Goal: Communication & Community: Answer question/provide support

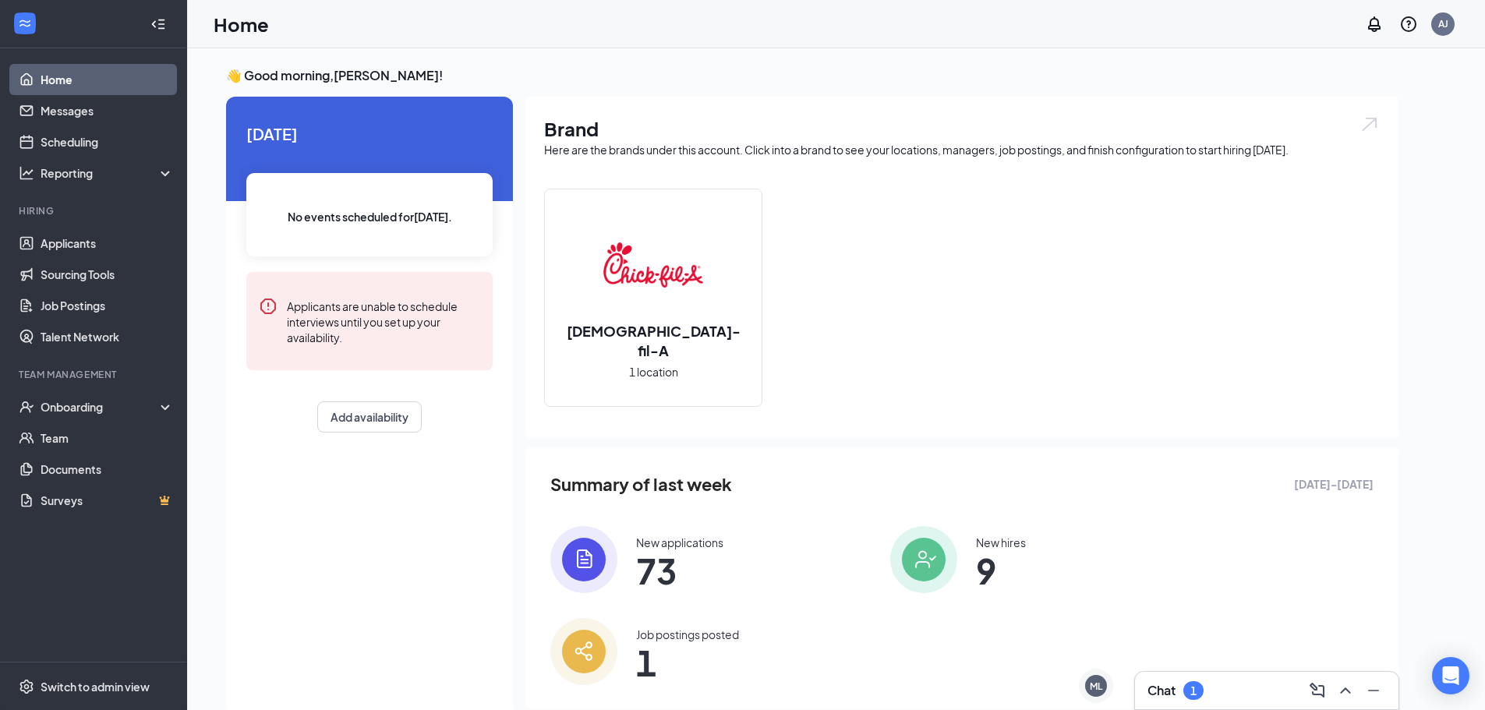
click at [1216, 694] on div "Chat 1" at bounding box center [1266, 690] width 239 height 25
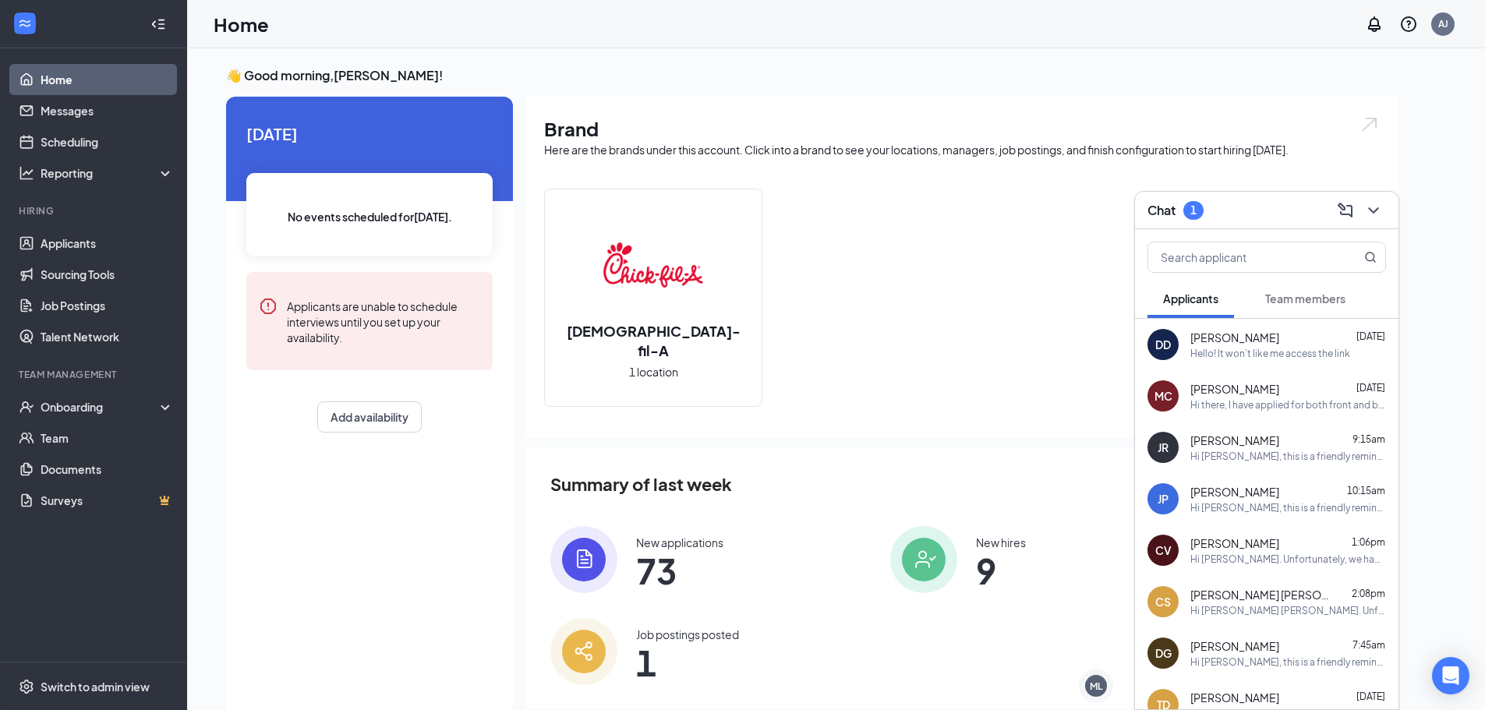
click at [1265, 296] on button "Team members" at bounding box center [1305, 298] width 111 height 39
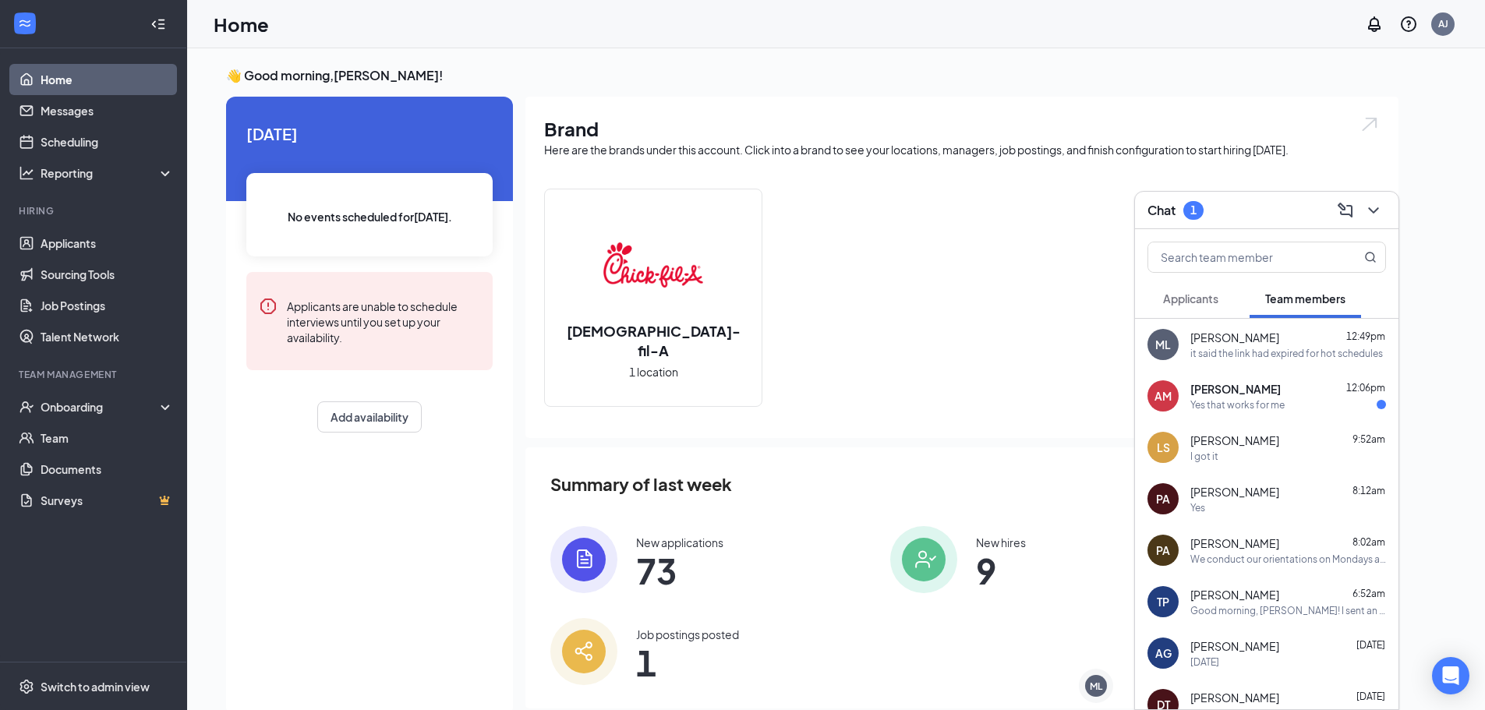
click at [1238, 394] on span "[PERSON_NAME]" at bounding box center [1235, 389] width 90 height 16
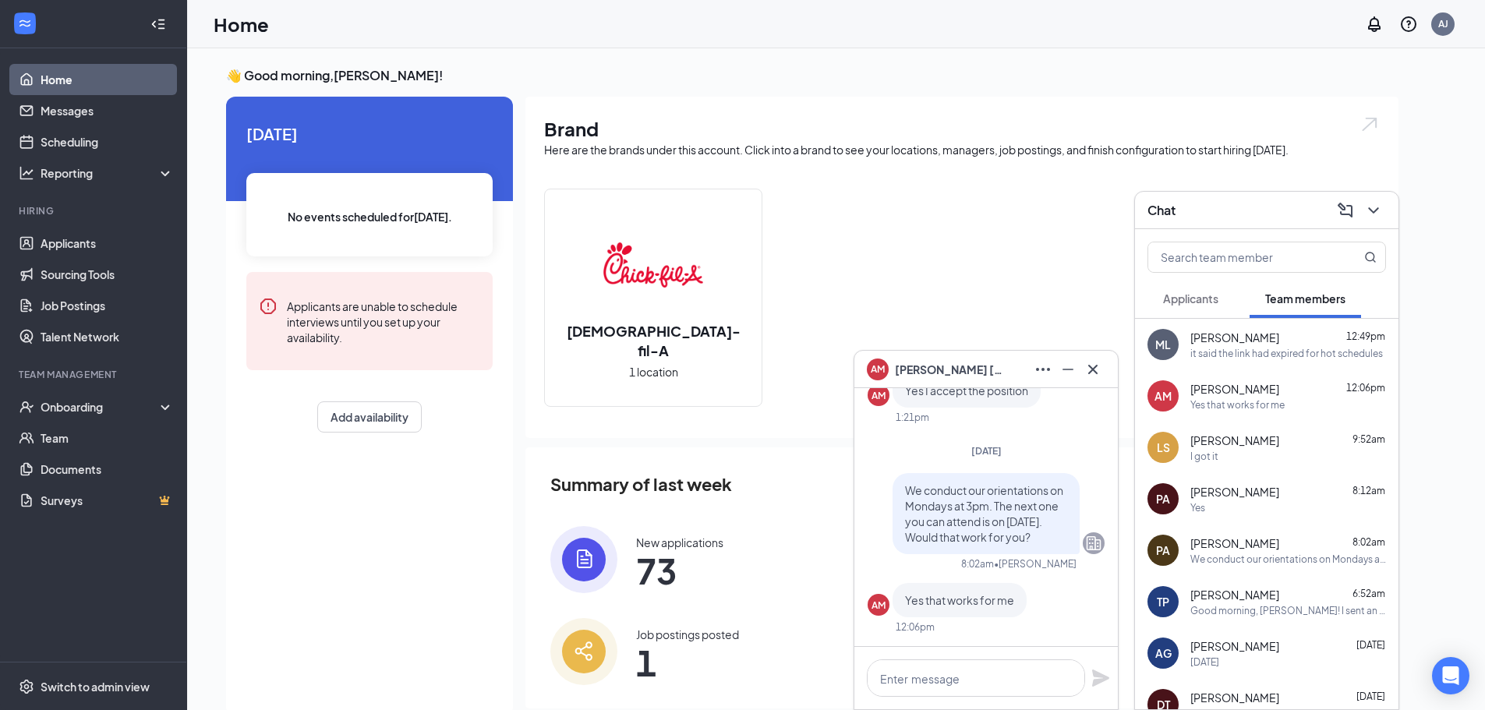
click at [1021, 487] on span "We conduct our orientations on Mondays at 3pm. The next one you can attend is o…" at bounding box center [984, 513] width 158 height 61
click at [980, 521] on span "We conduct our orientations on Mondays at 3pm. The next one you can attend is o…" at bounding box center [984, 513] width 158 height 61
click at [1239, 340] on span "[PERSON_NAME]" at bounding box center [1234, 338] width 89 height 16
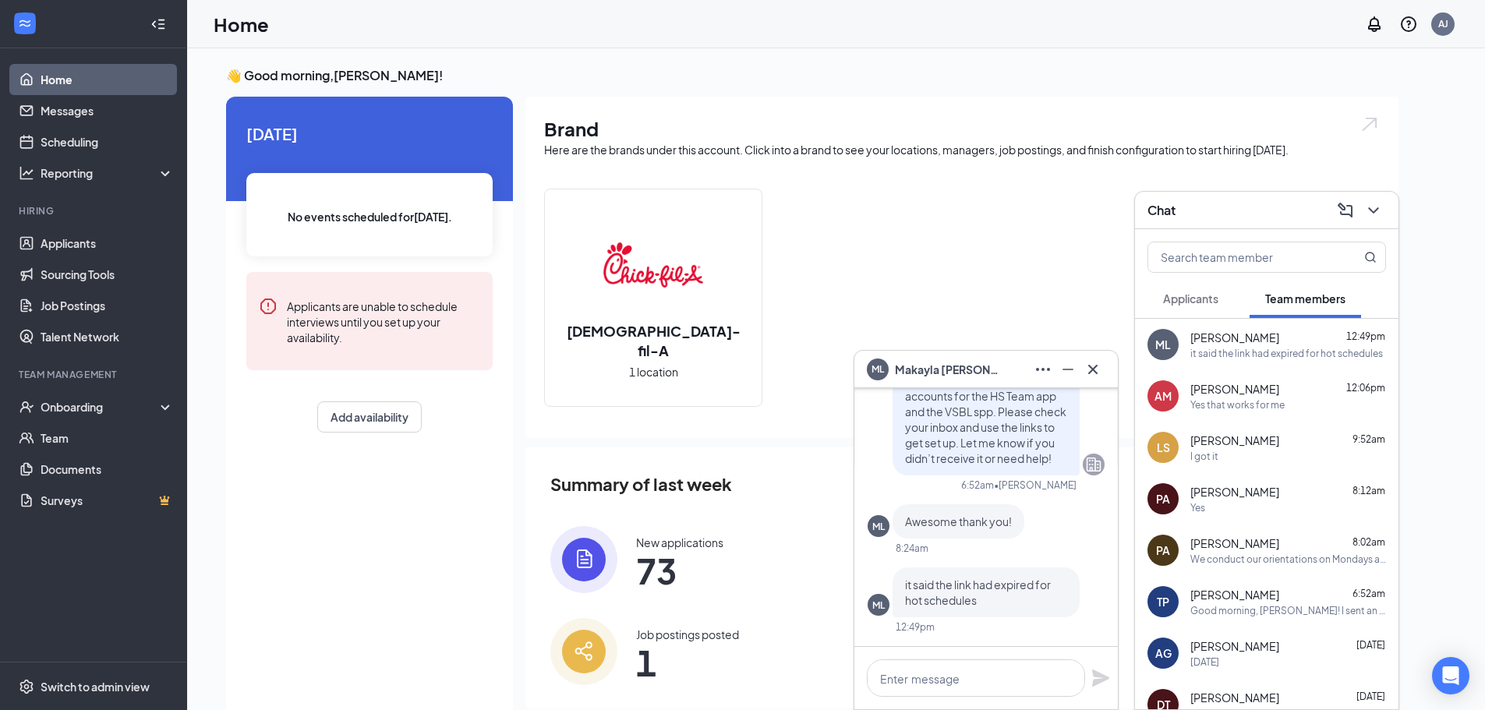
click at [1306, 369] on div "ML [PERSON_NAME] 12:49pm it said the link had expired for hot schedules" at bounding box center [1266, 344] width 263 height 51
click at [1303, 393] on div "[PERSON_NAME] 12:06pm" at bounding box center [1288, 389] width 196 height 16
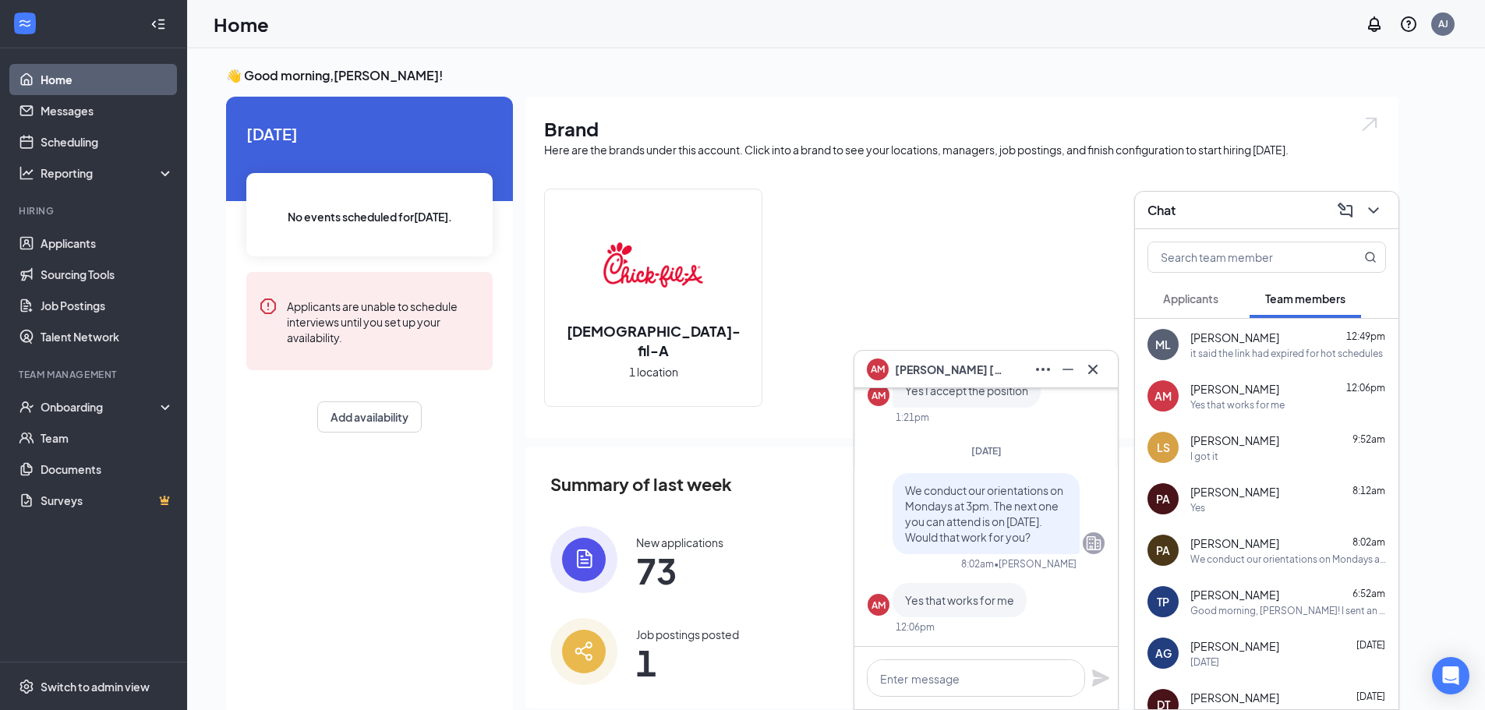
click at [1299, 440] on div "[PERSON_NAME] 9:52am" at bounding box center [1288, 441] width 196 height 16
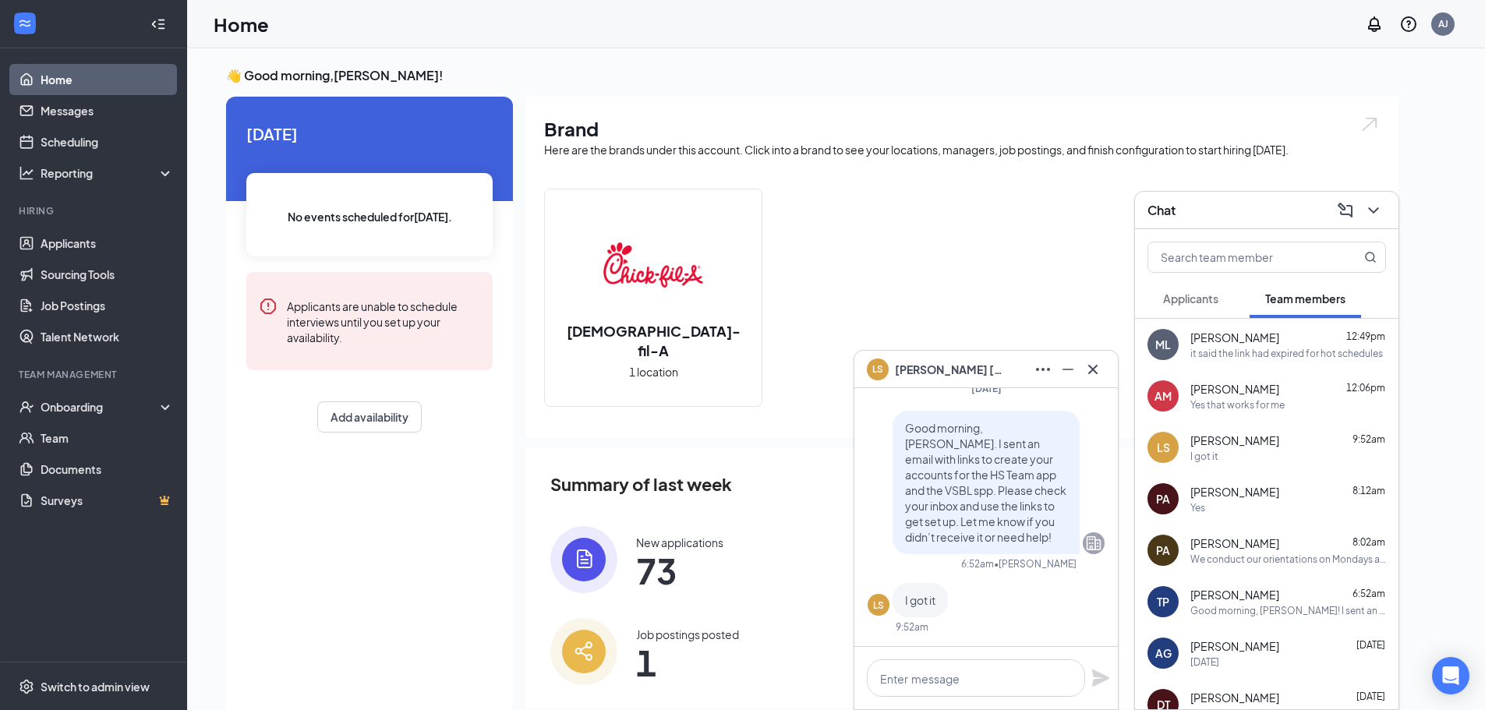
click at [1271, 507] on div "Yes" at bounding box center [1288, 507] width 196 height 13
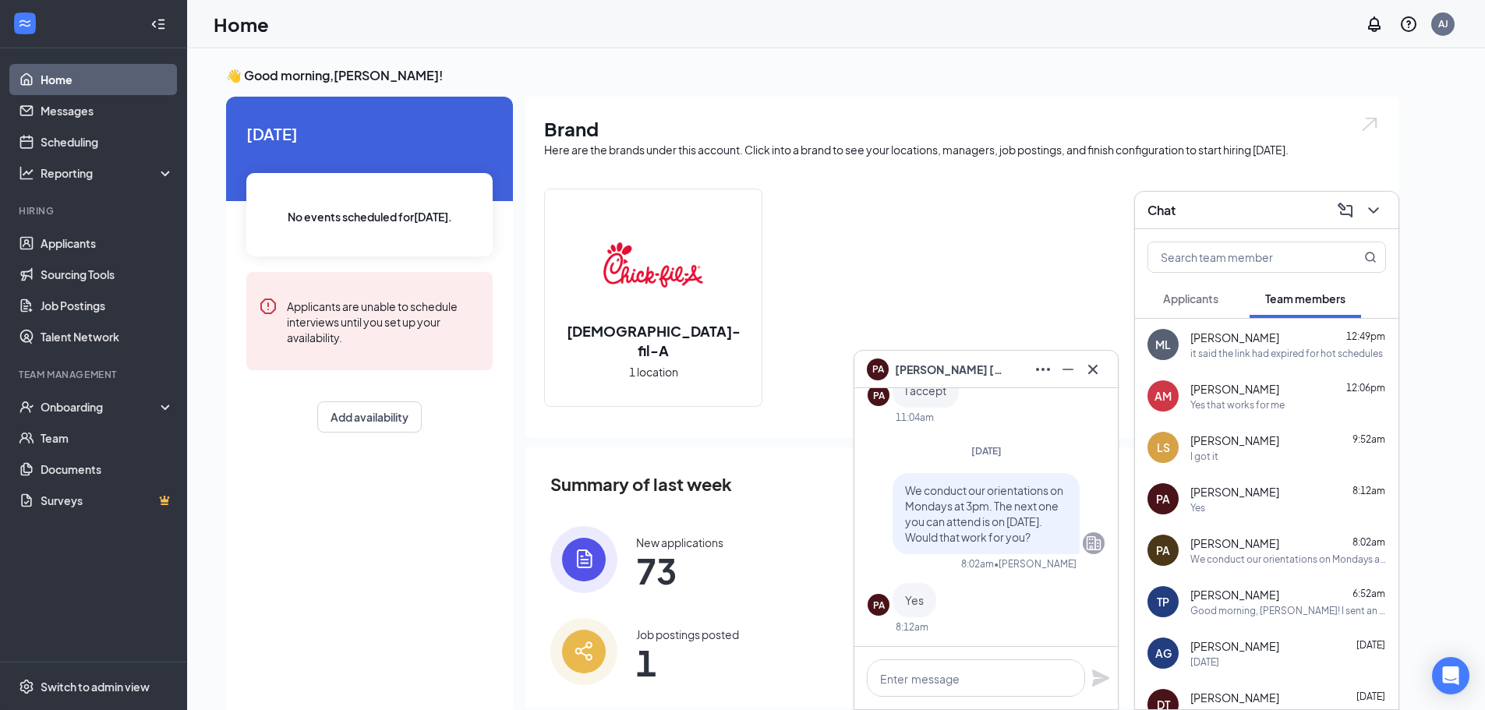
click at [1284, 545] on div "[PERSON_NAME] 8:02am" at bounding box center [1288, 544] width 196 height 16
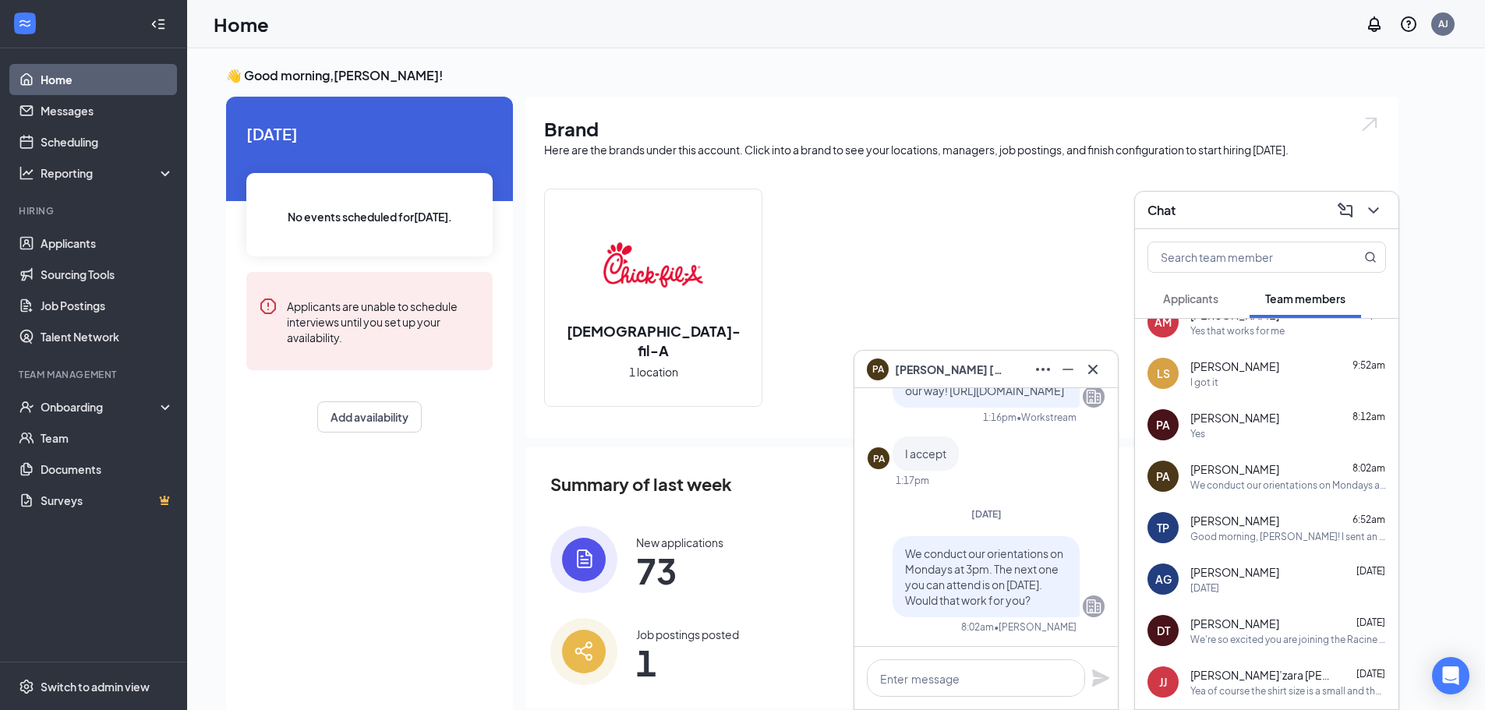
scroll to position [78, 0]
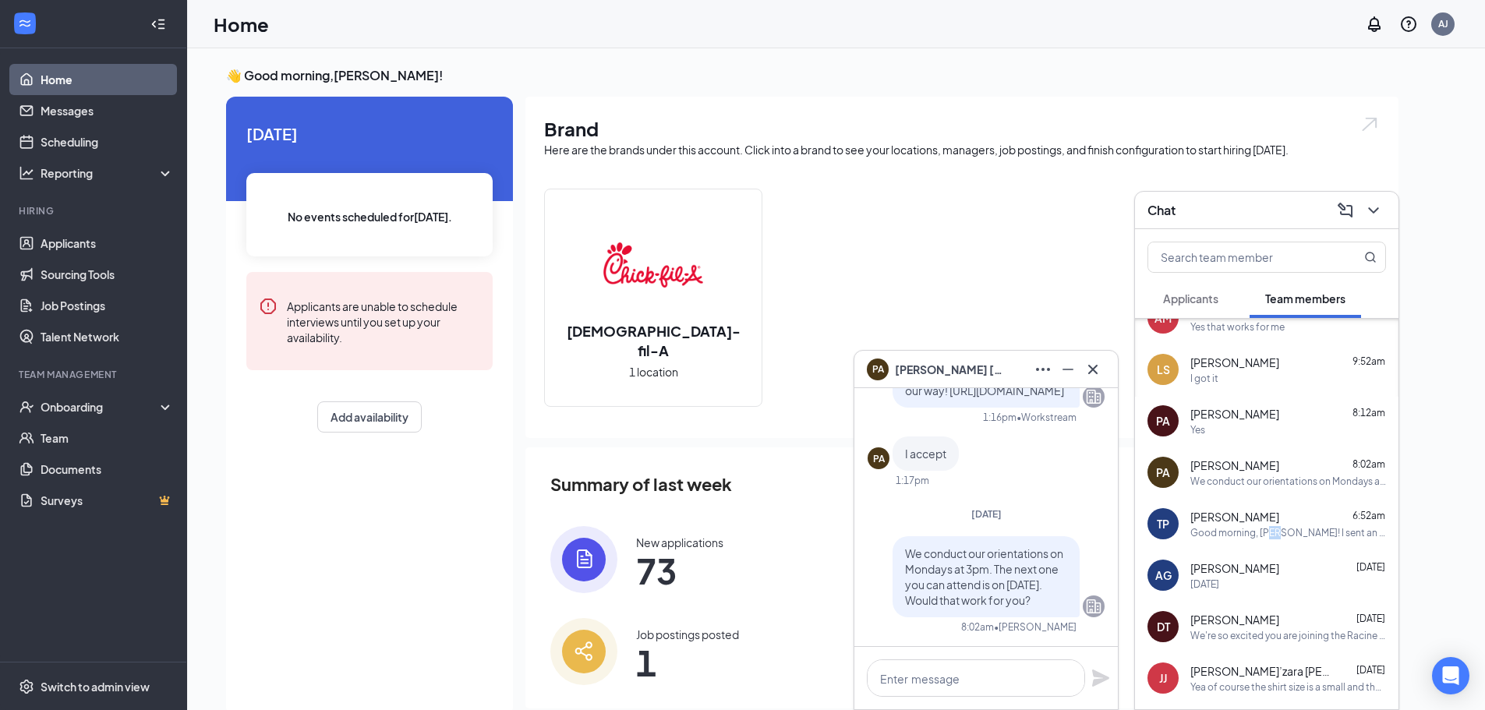
drag, startPoint x: 1274, startPoint y: 536, endPoint x: 1267, endPoint y: 544, distance: 10.6
click at [1268, 543] on div "TP [PERSON_NAME] 6:52am Good morning, [PERSON_NAME]! I sent an email with links…" at bounding box center [1266, 523] width 263 height 51
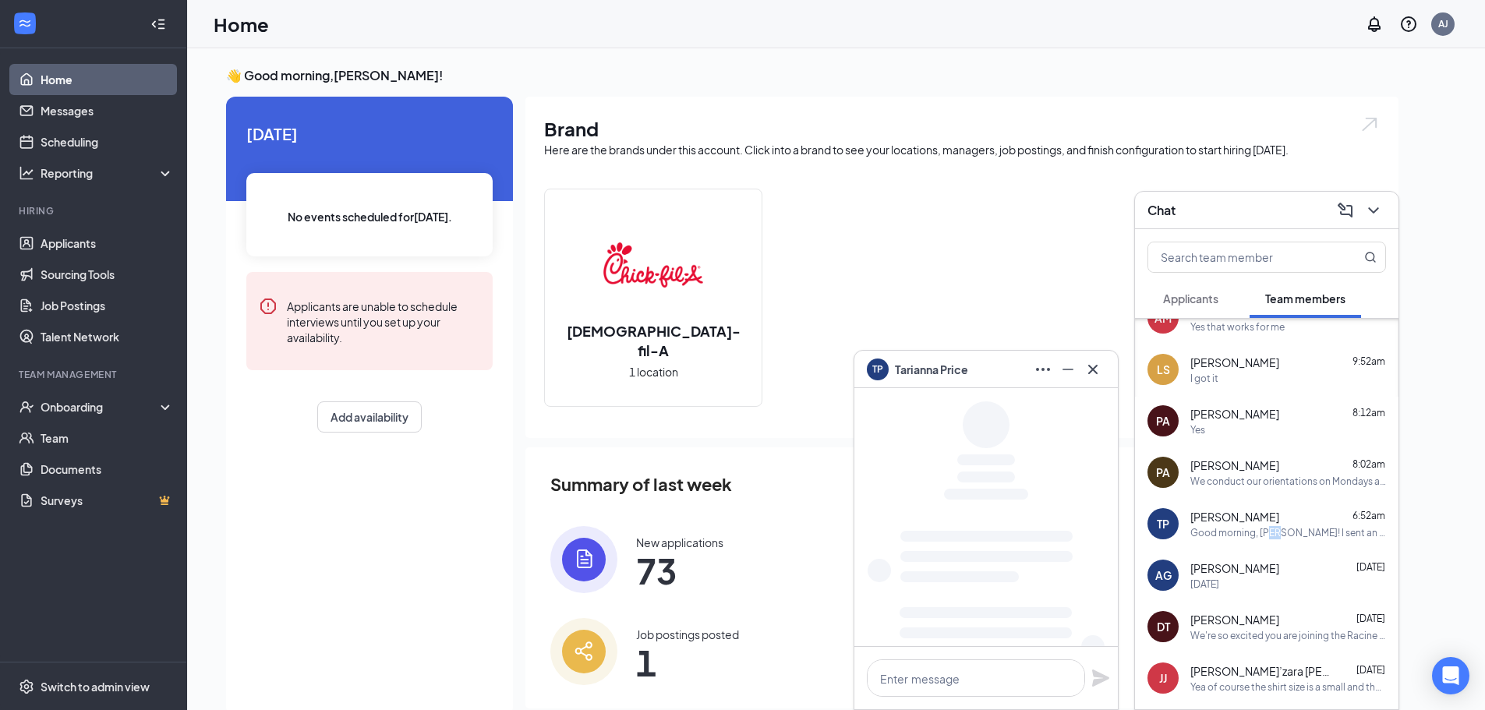
click at [1267, 544] on div "TP [PERSON_NAME] 6:52am Good morning, [PERSON_NAME]! I sent an email with links…" at bounding box center [1266, 523] width 263 height 51
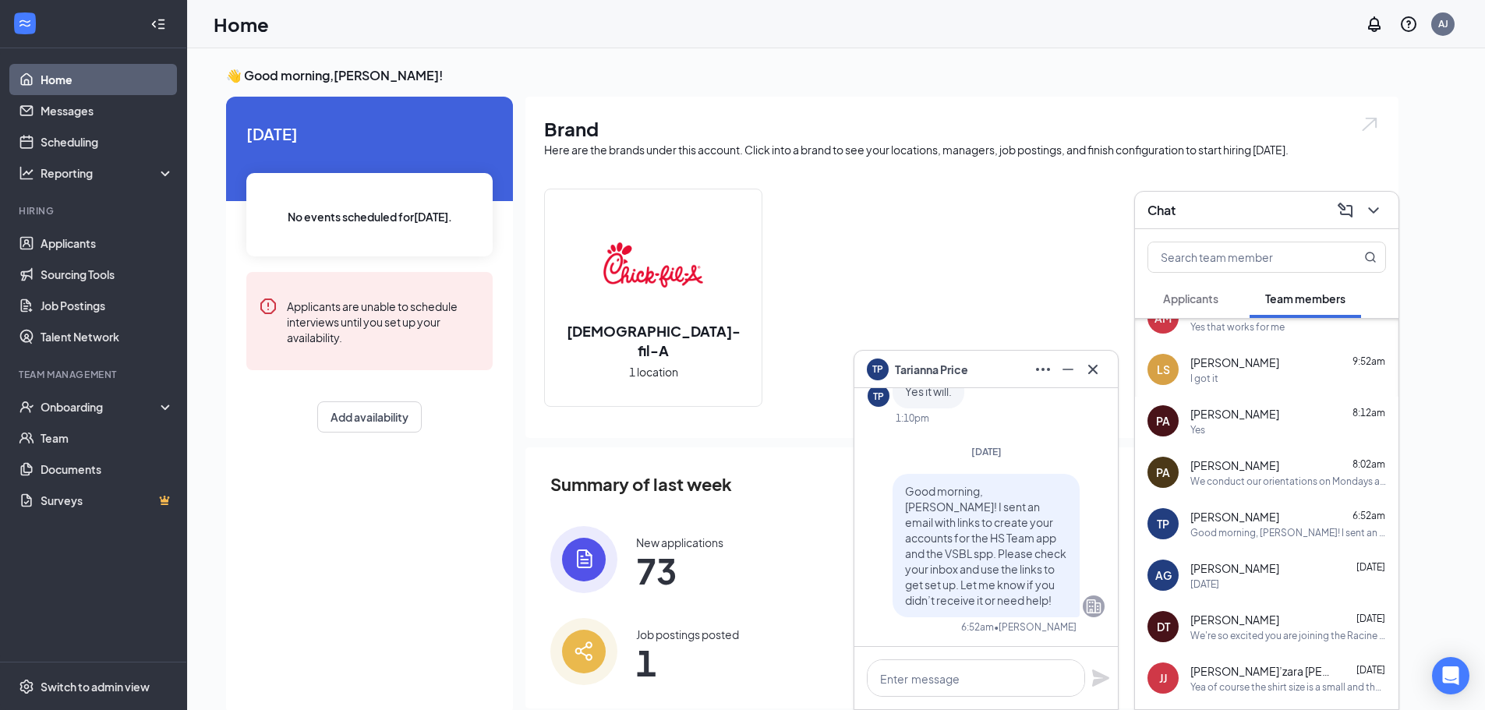
click at [1258, 536] on div "Good morning, [PERSON_NAME]! I sent an email with links to create your accounts…" at bounding box center [1288, 532] width 196 height 13
click at [1296, 538] on div "Good morning, [PERSON_NAME]! I sent an email with links to create your accounts…" at bounding box center [1288, 532] width 196 height 13
click at [1278, 590] on div "[DATE]" at bounding box center [1288, 584] width 196 height 13
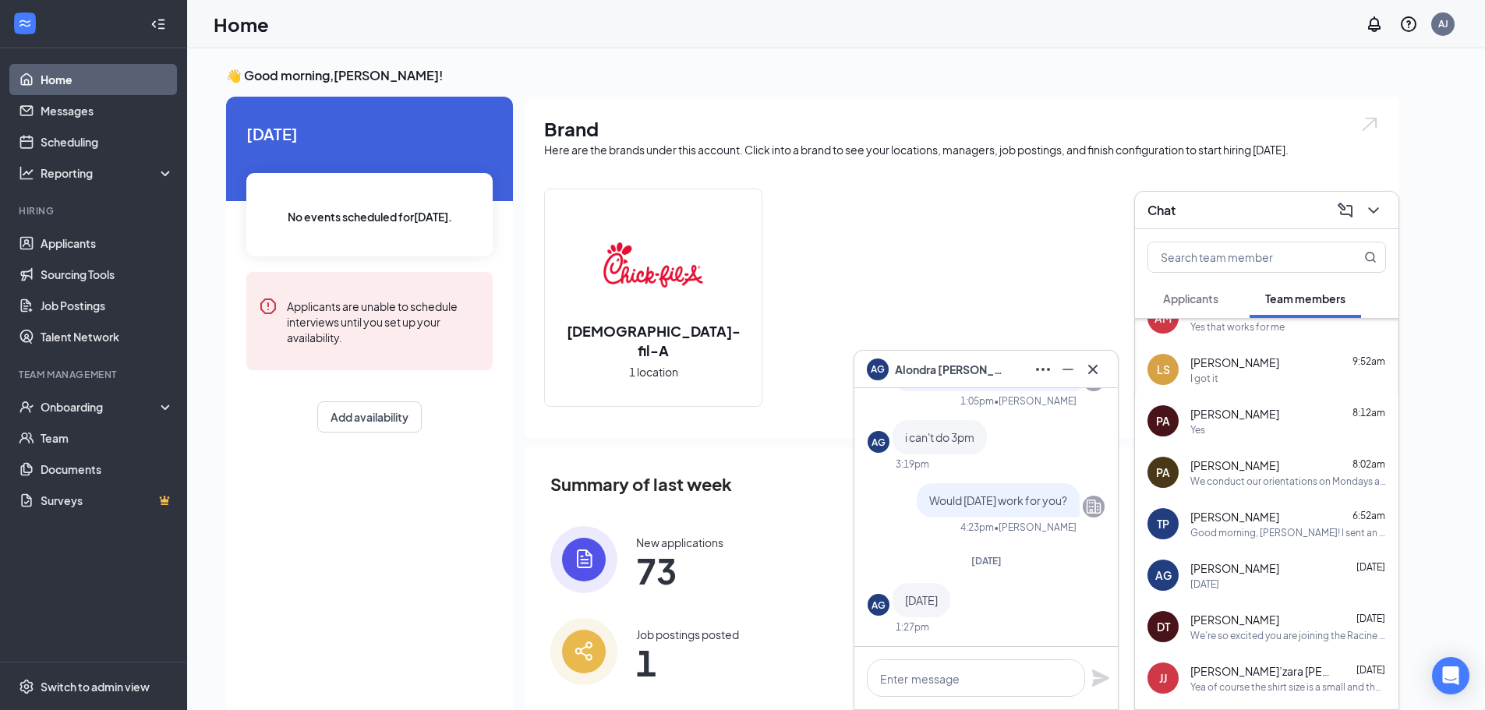
click at [1266, 627] on div "[PERSON_NAME] [DATE] We're so excited you are joining the Racine [DEMOGRAPHIC_D…" at bounding box center [1288, 627] width 196 height 30
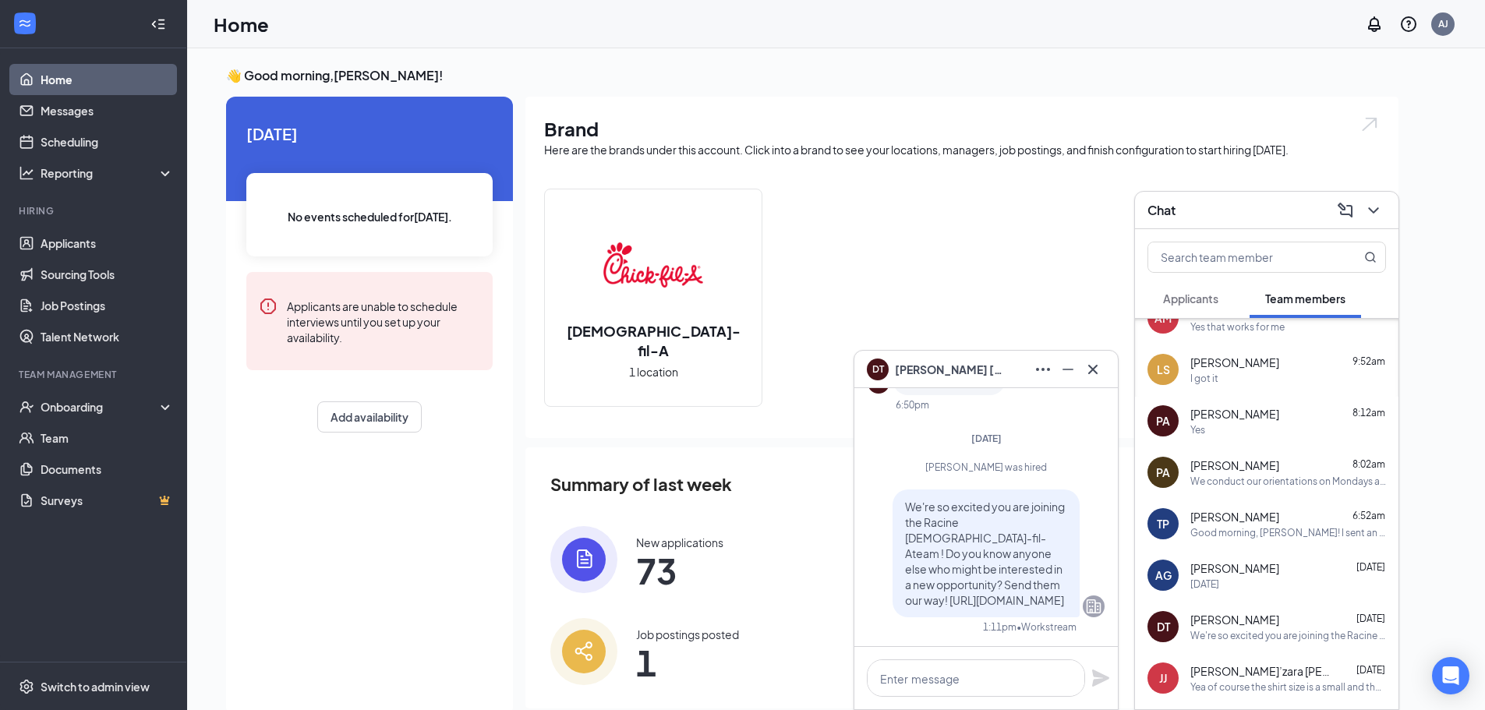
click at [1224, 664] on span "[PERSON_NAME]’zara [PERSON_NAME]" at bounding box center [1260, 671] width 140 height 16
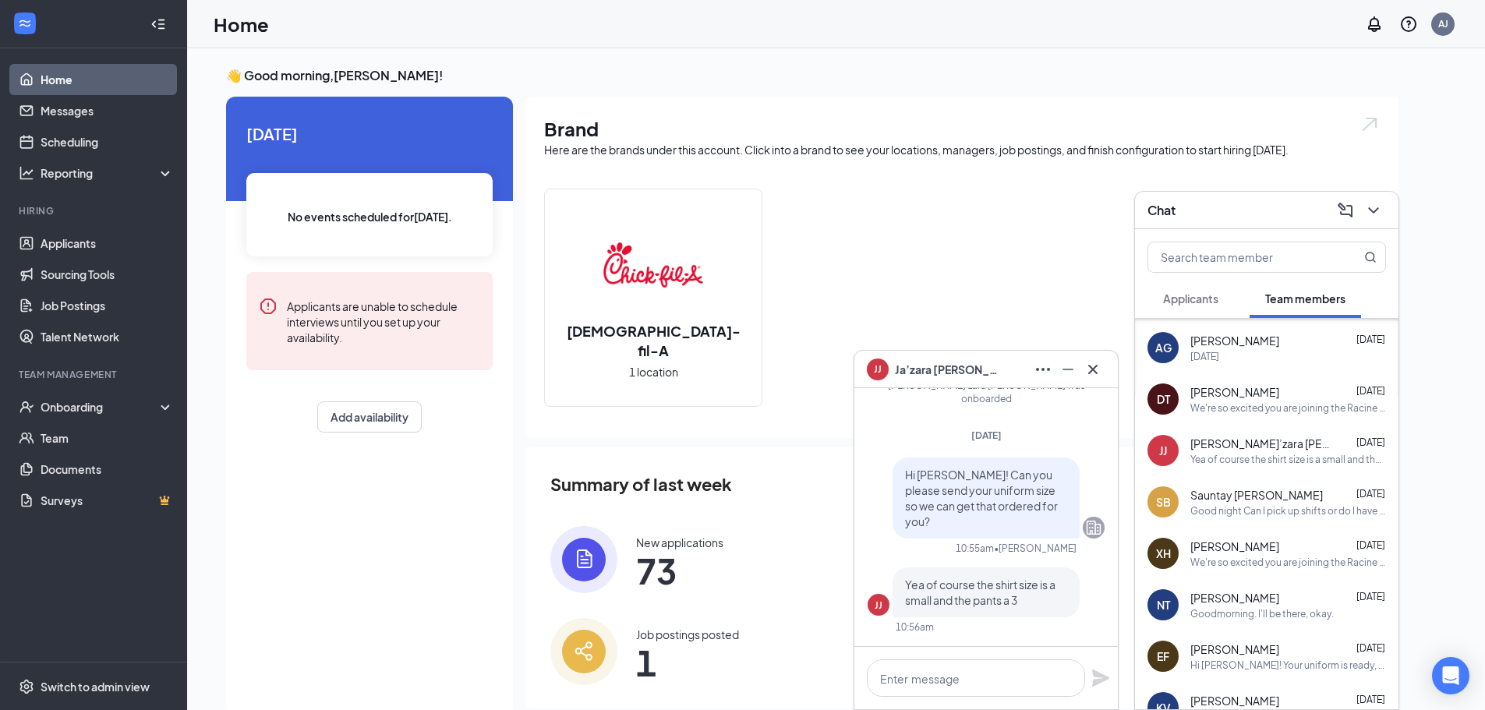
scroll to position [390, 0]
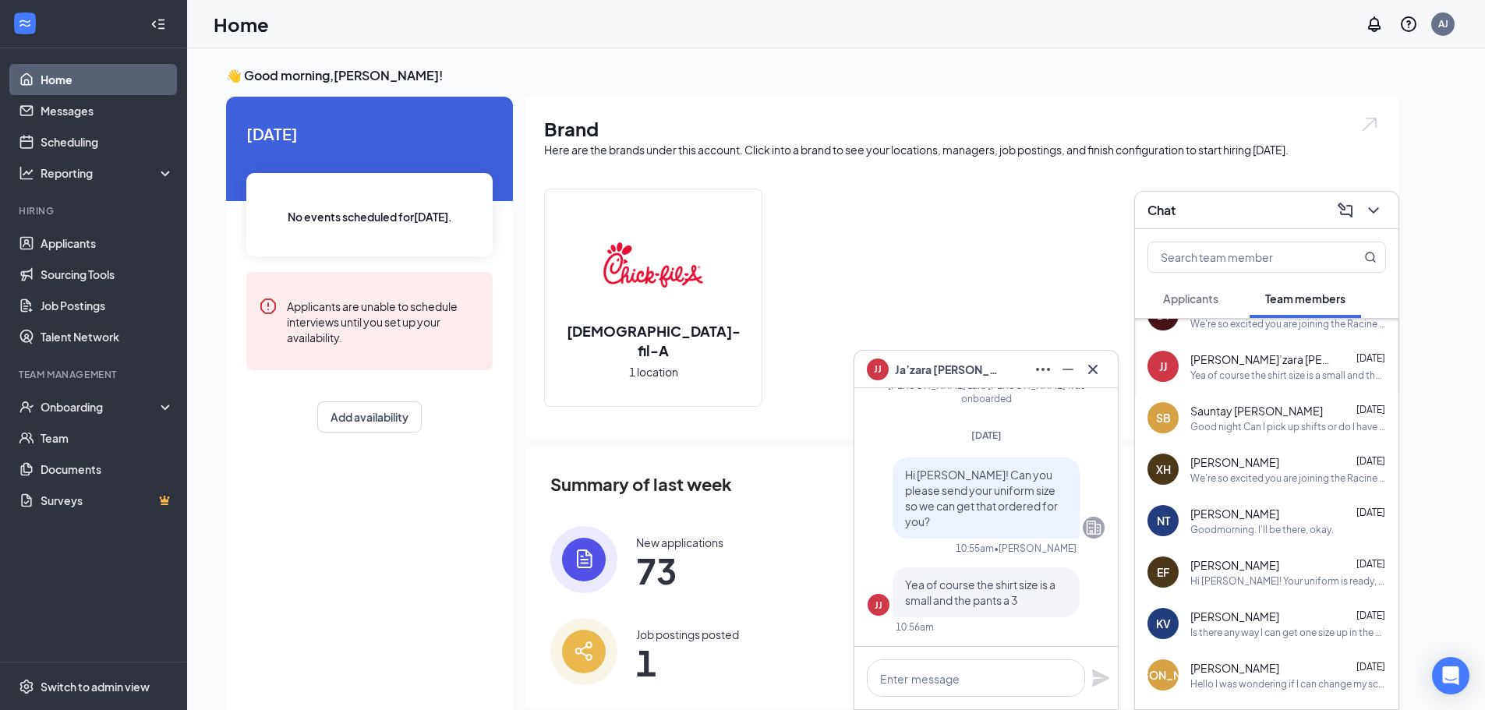
click at [1248, 485] on div "XH [PERSON_NAME] [DATE] We're so excited you are joining the Racine [DEMOGRAPHI…" at bounding box center [1266, 469] width 263 height 51
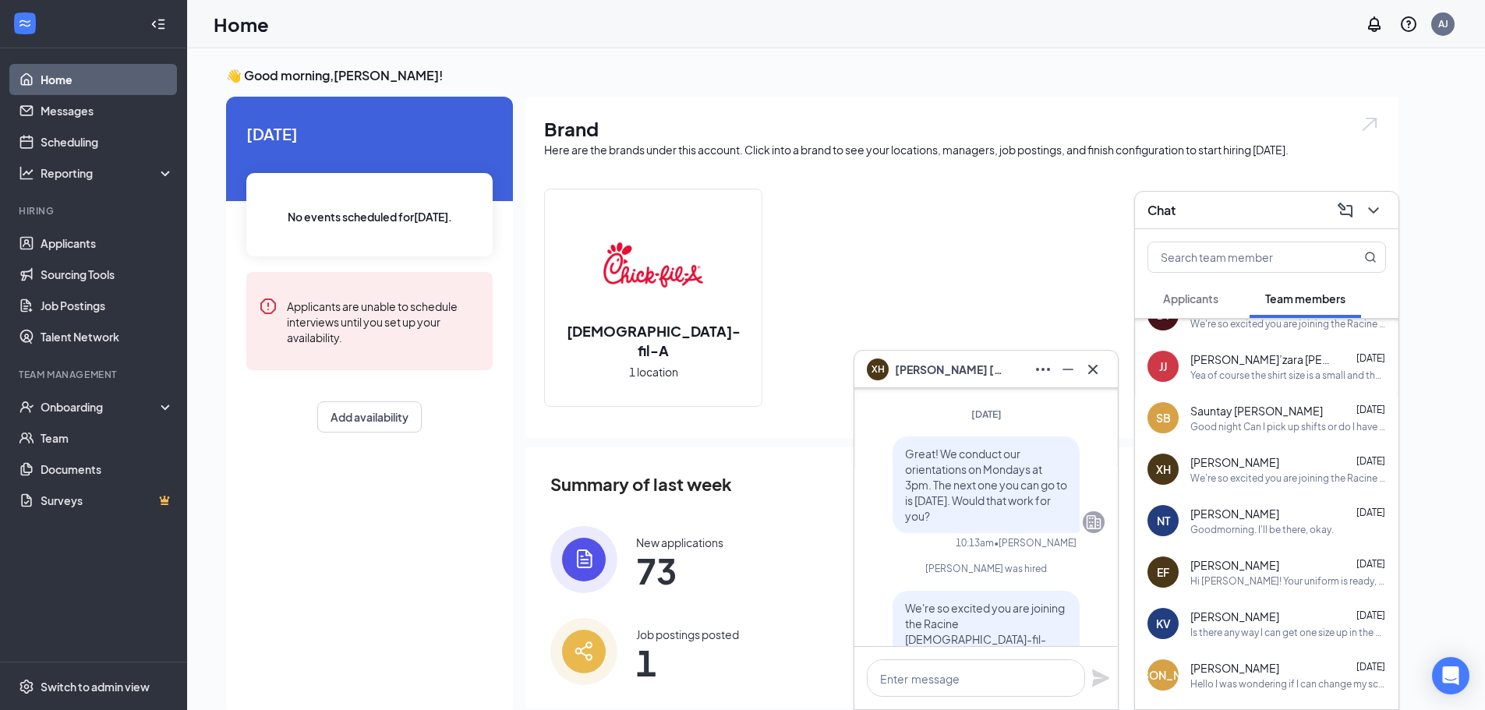
scroll to position [-156, 0]
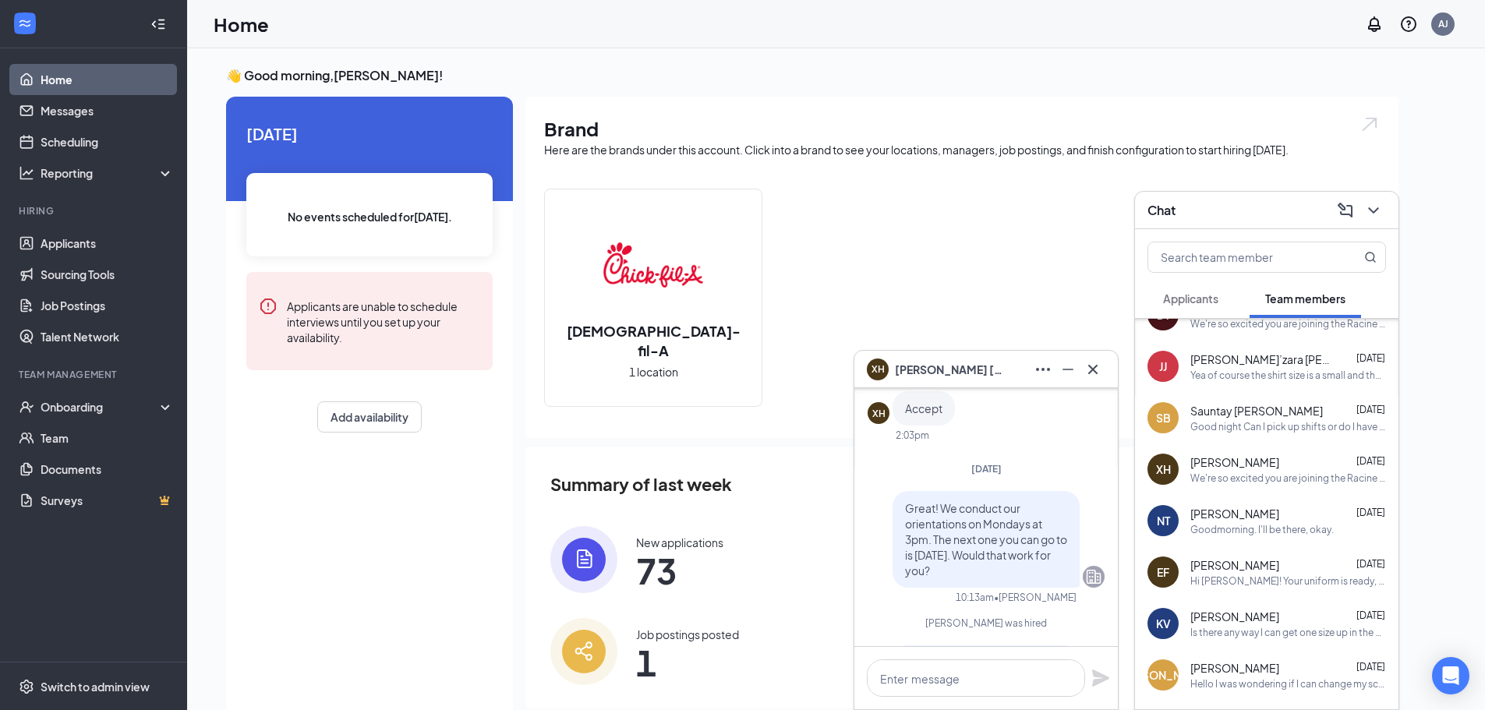
drag, startPoint x: 1006, startPoint y: 566, endPoint x: 939, endPoint y: 500, distance: 93.7
click at [965, 520] on div "Great! We conduct our orientations on Mondays at 3pm. The next one you can go t…" at bounding box center [986, 539] width 187 height 97
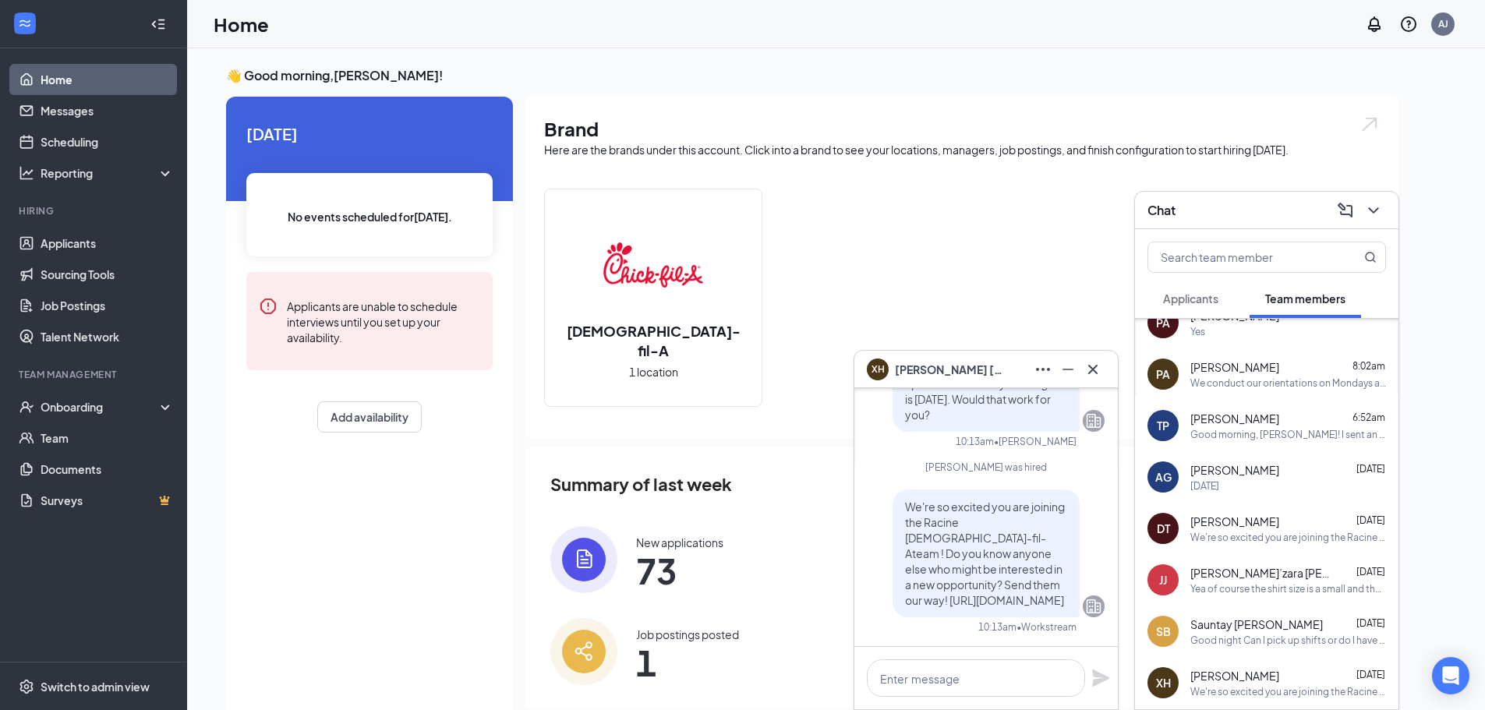
scroll to position [156, 0]
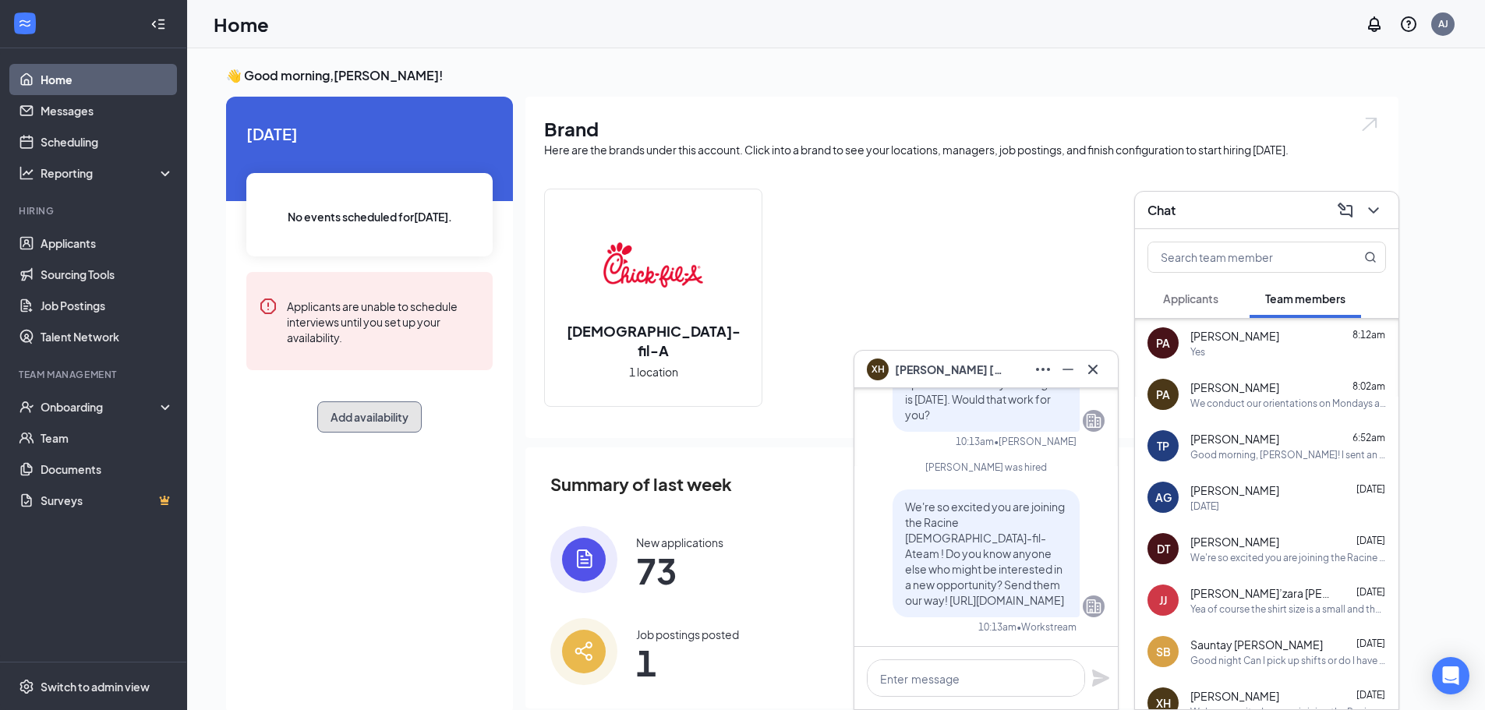
click at [332, 430] on button "Add availability" at bounding box center [369, 416] width 104 height 31
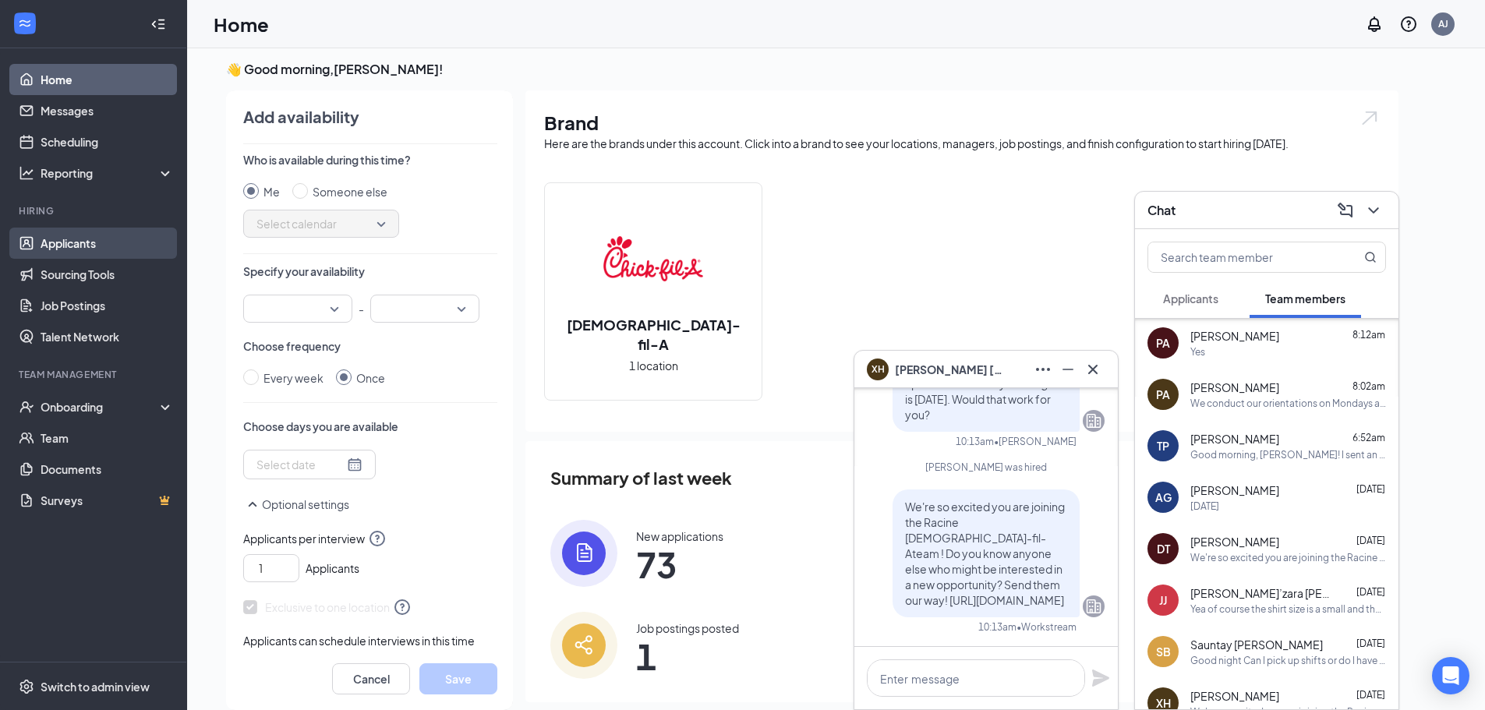
click at [99, 242] on link "Applicants" at bounding box center [107, 243] width 133 height 31
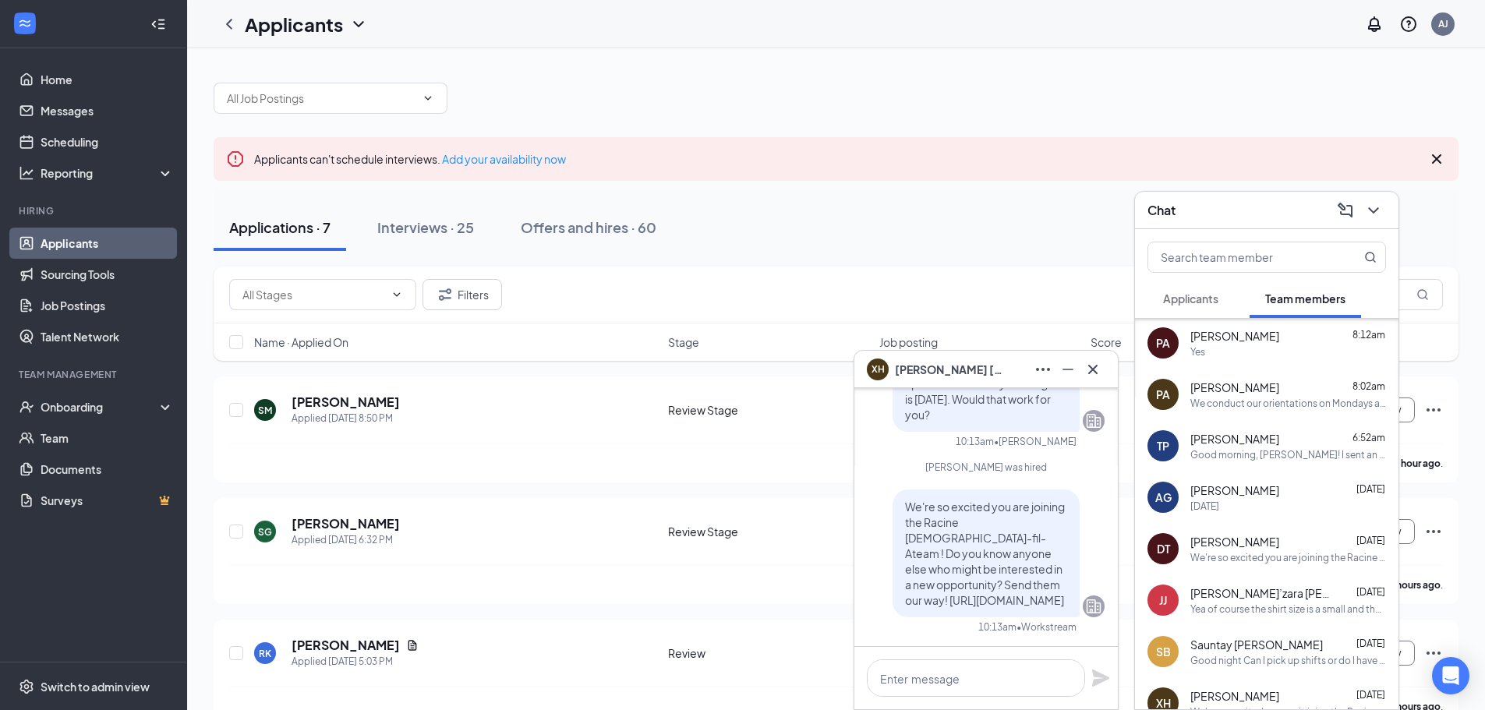
click at [1358, 207] on div at bounding box center [1372, 210] width 28 height 25
click at [1373, 217] on icon "ChevronDown" at bounding box center [1373, 210] width 19 height 19
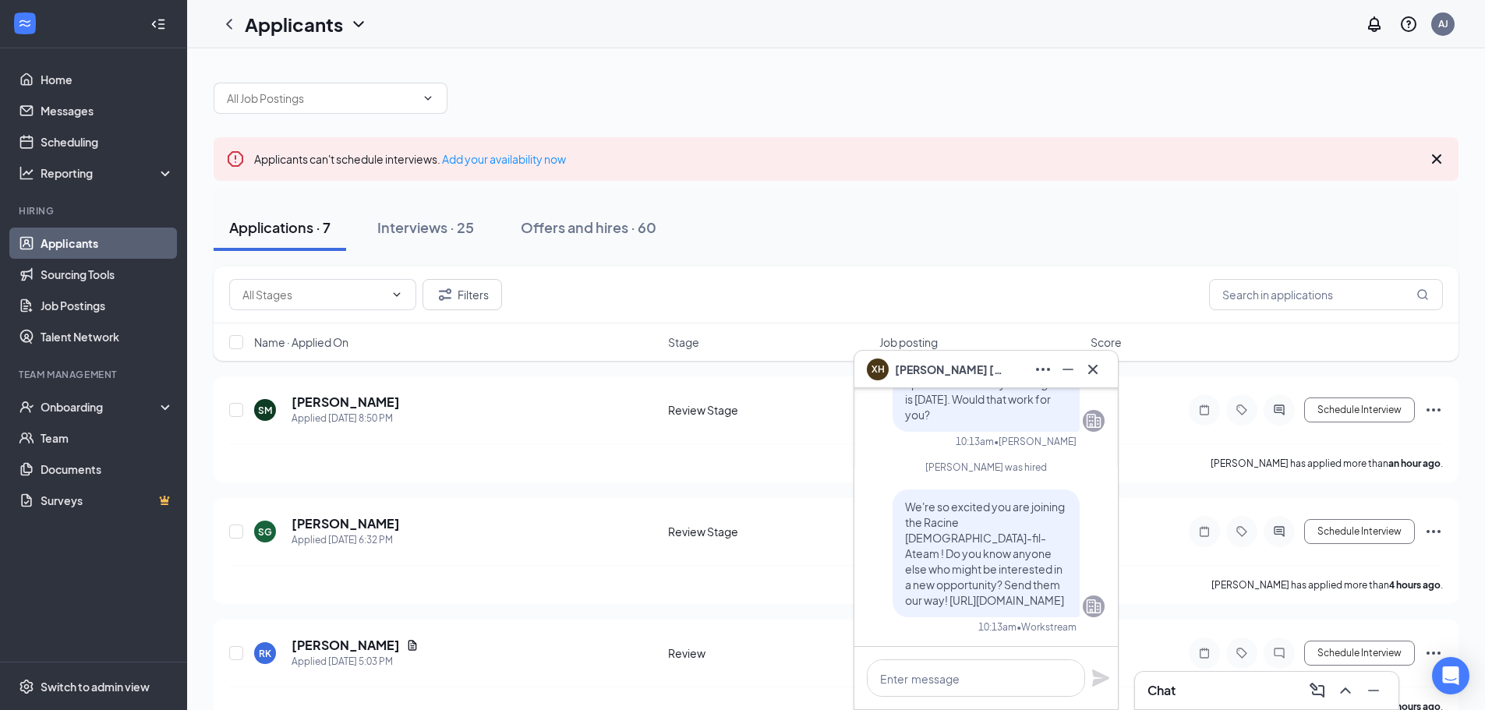
click at [1110, 376] on div "XH [PERSON_NAME]" at bounding box center [985, 369] width 263 height 37
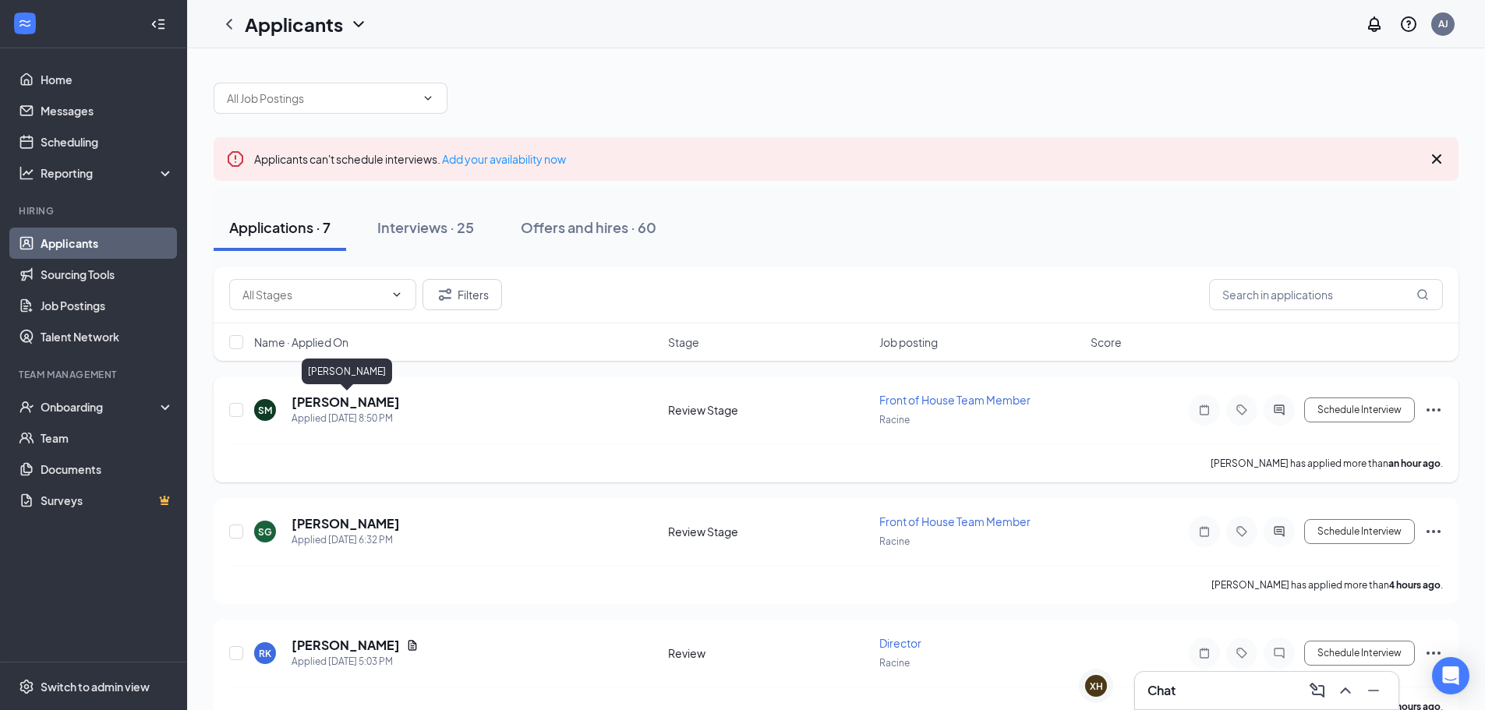
click at [384, 405] on h5 "[PERSON_NAME]" at bounding box center [346, 402] width 108 height 17
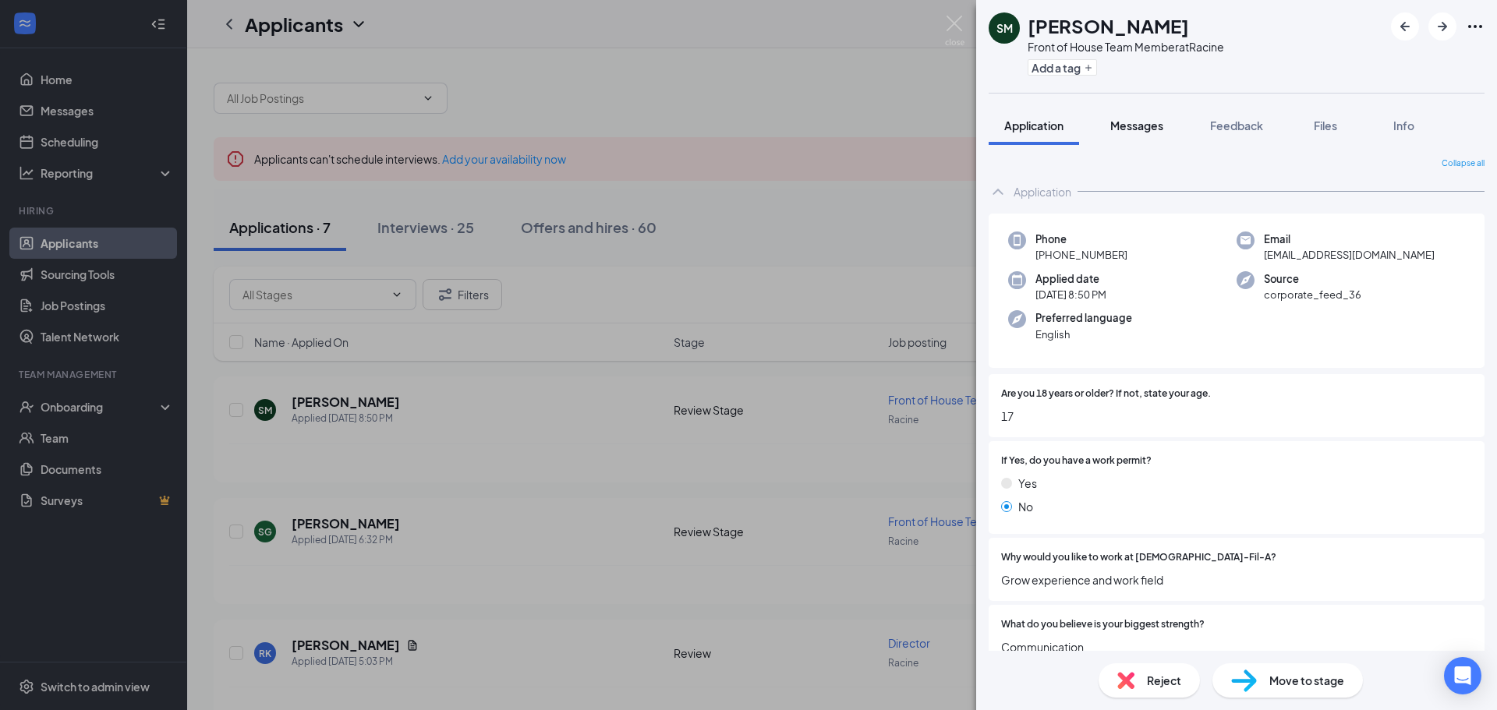
click at [1144, 135] on button "Messages" at bounding box center [1136, 125] width 84 height 39
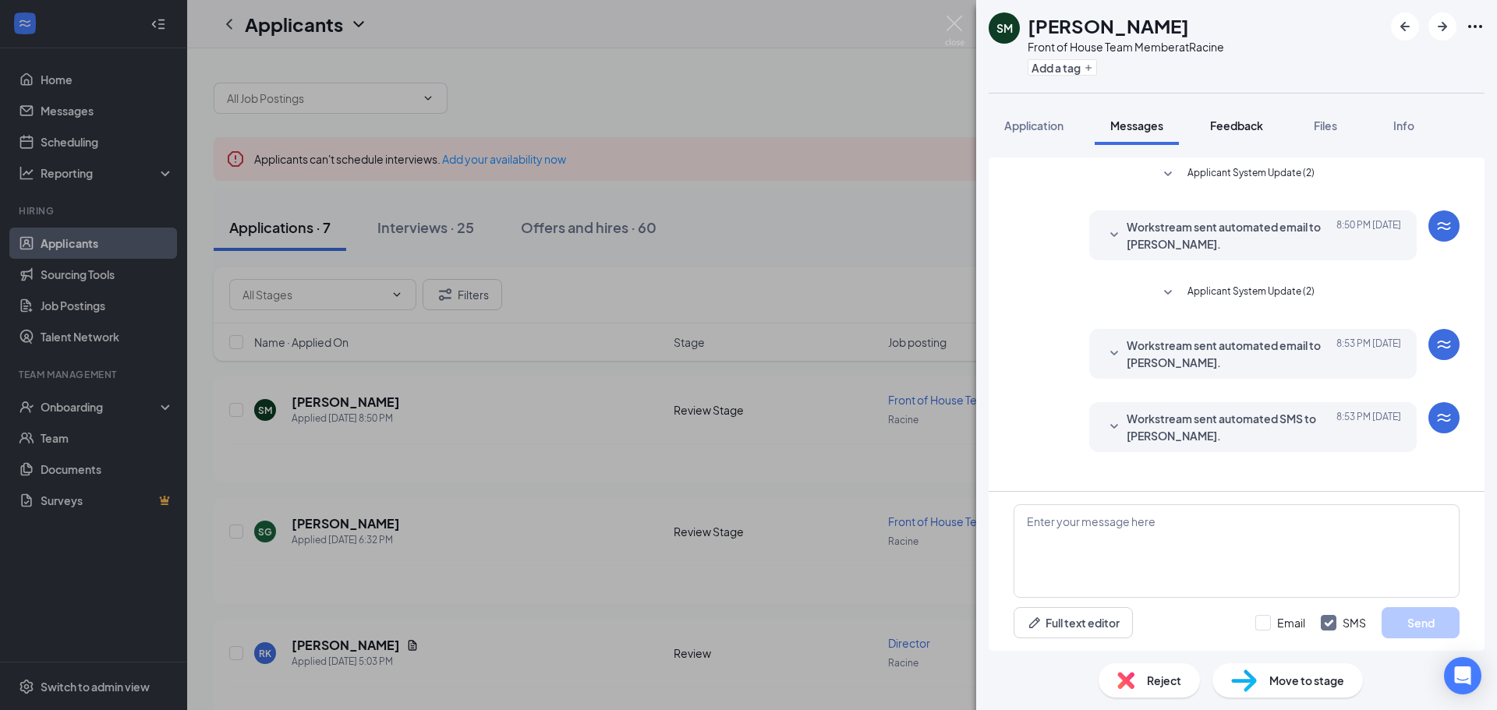
click at [1239, 125] on span "Feedback" at bounding box center [1236, 125] width 53 height 14
